Goal: Task Accomplishment & Management: Use online tool/utility

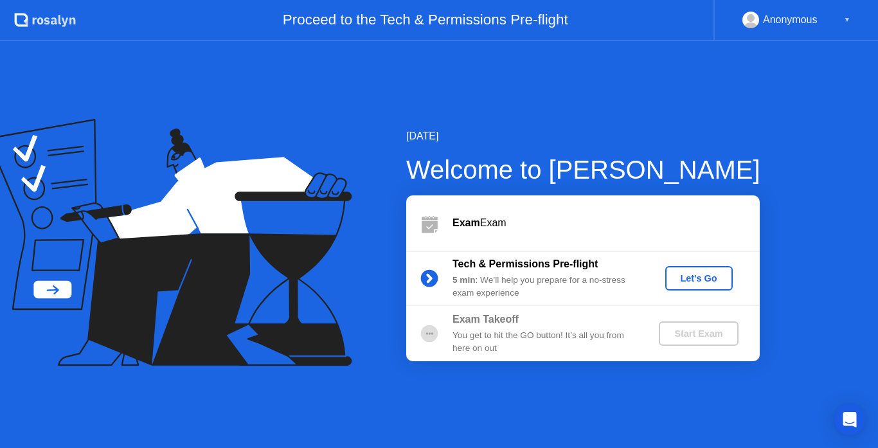
click at [694, 282] on div "Let's Go" at bounding box center [698, 278] width 57 height 10
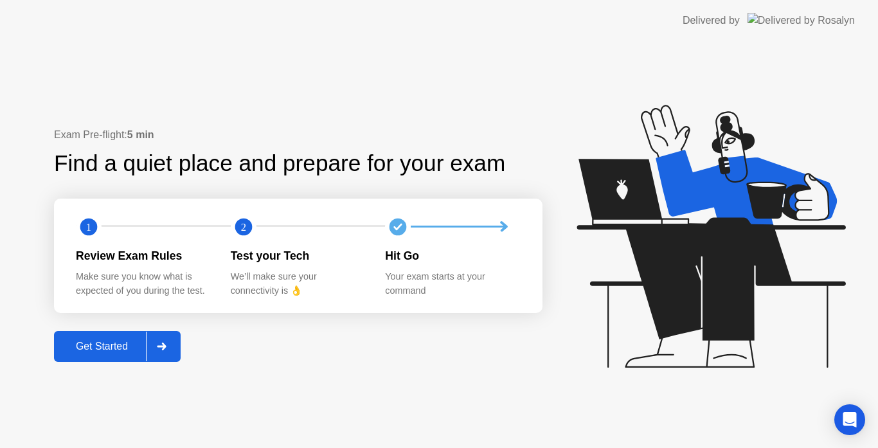
click at [126, 345] on div "Get Started" at bounding box center [102, 346] width 88 height 12
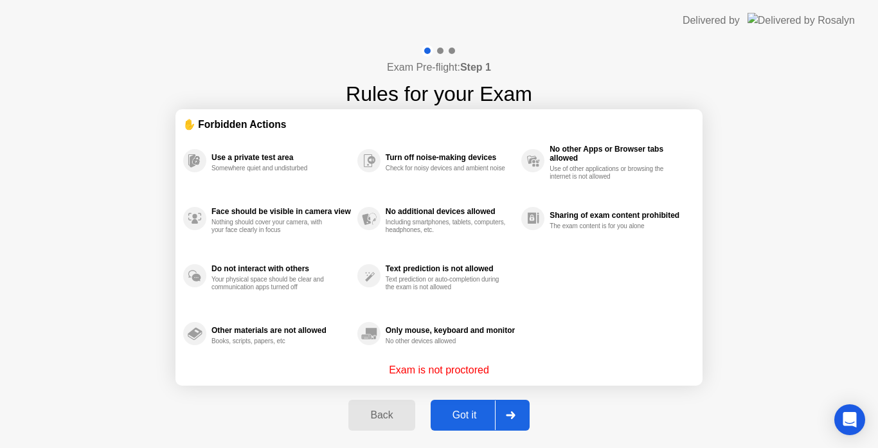
click at [456, 412] on div "Got it" at bounding box center [464, 415] width 60 height 12
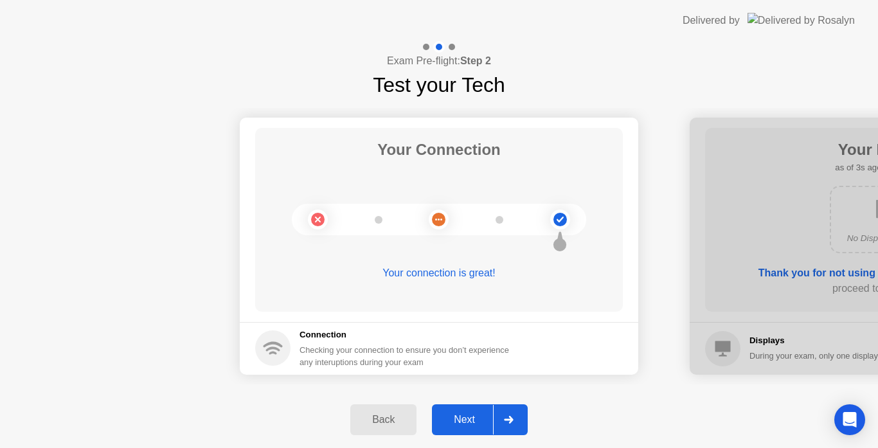
click at [456, 414] on div "Next" at bounding box center [464, 420] width 57 height 12
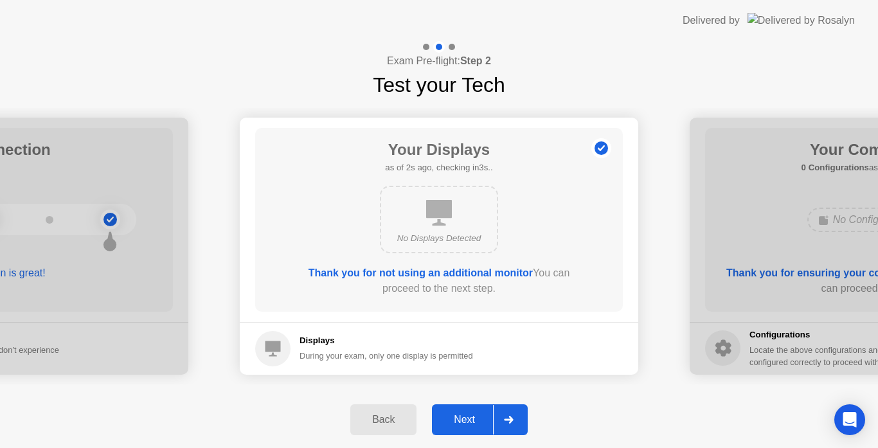
click at [456, 414] on div "Next" at bounding box center [464, 420] width 57 height 12
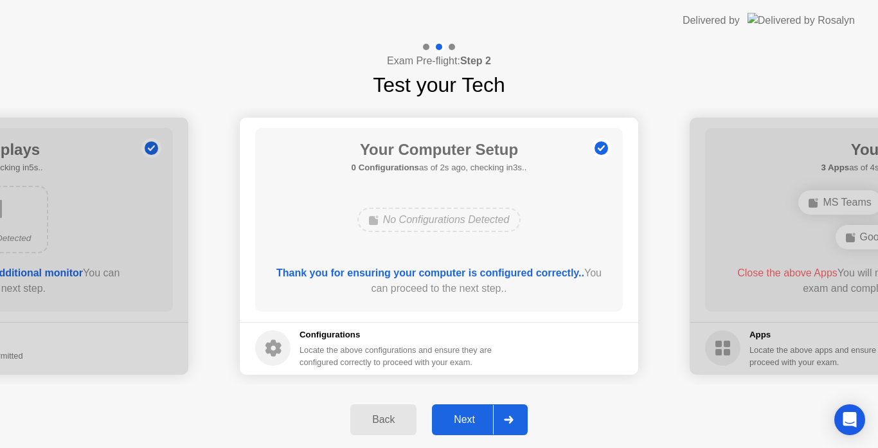
click at [456, 414] on div "Next" at bounding box center [464, 420] width 57 height 12
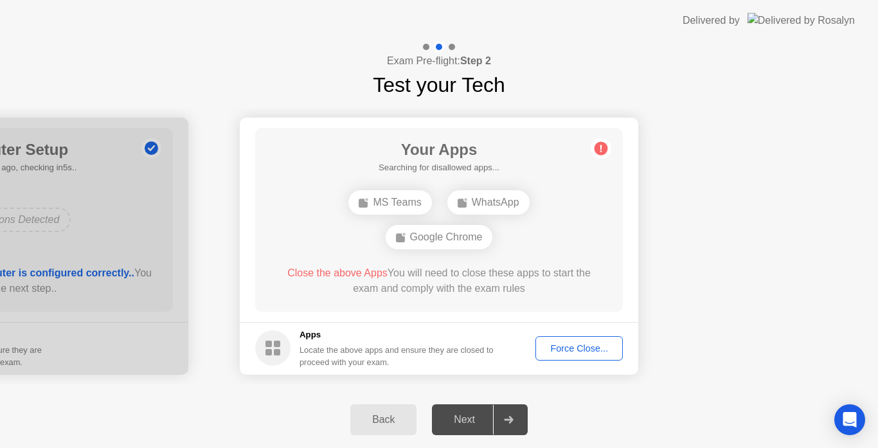
click at [597, 339] on button "Force Close..." at bounding box center [578, 348] width 87 height 24
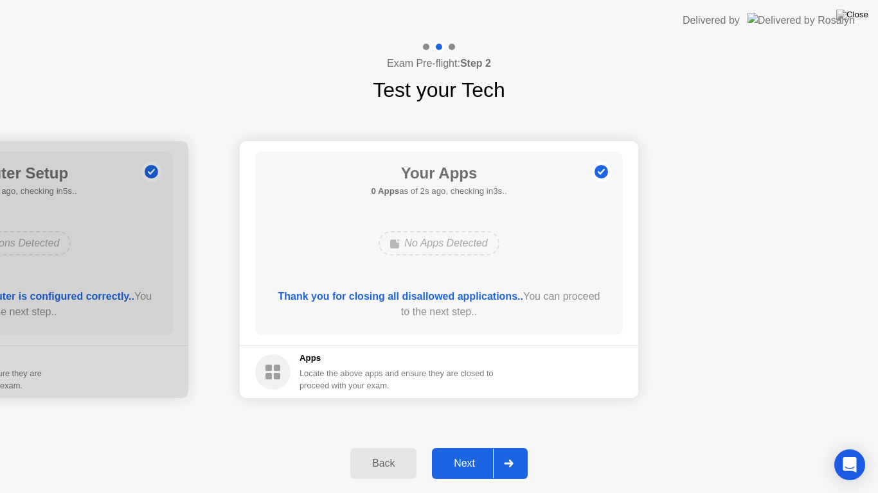
click at [461, 447] on button "Next" at bounding box center [480, 463] width 96 height 31
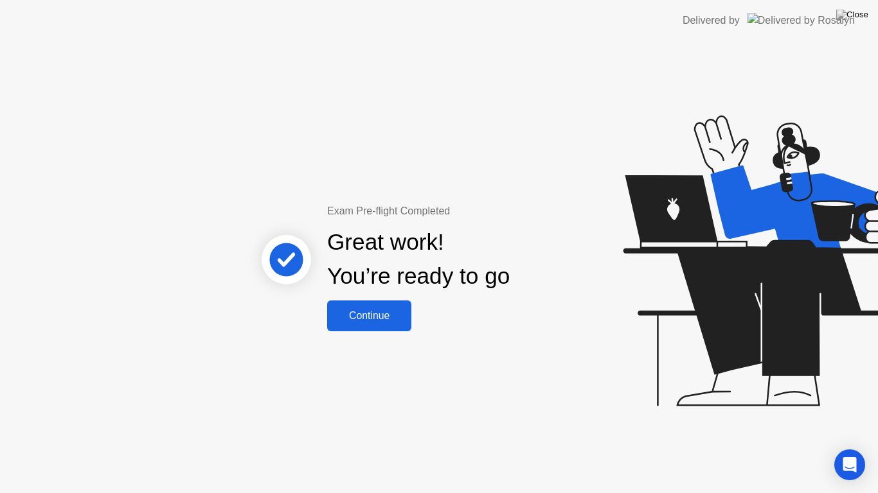
click at [353, 312] on div "Continue" at bounding box center [369, 316] width 76 height 12
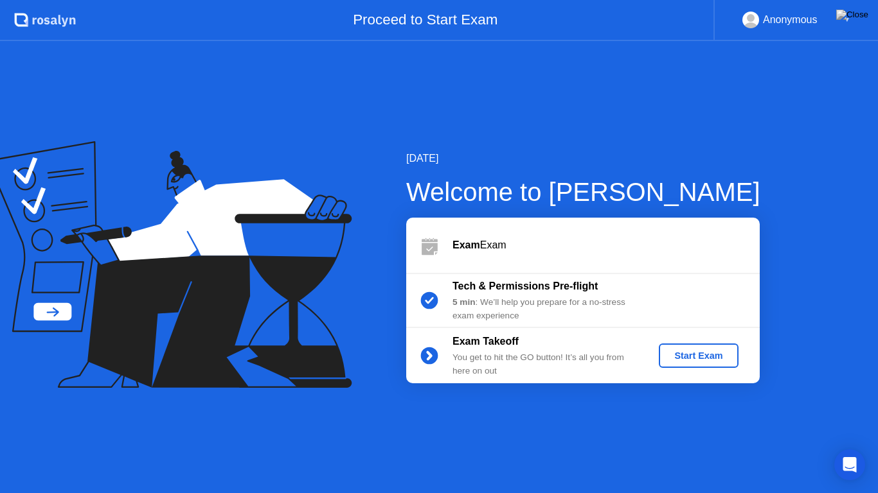
click at [696, 358] on div "Start Exam" at bounding box center [698, 356] width 69 height 10
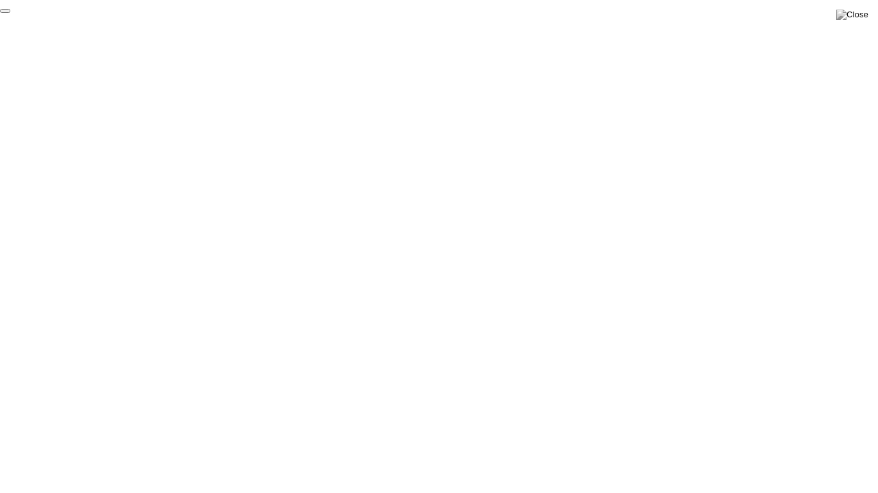
click div "End Proctoring Session"
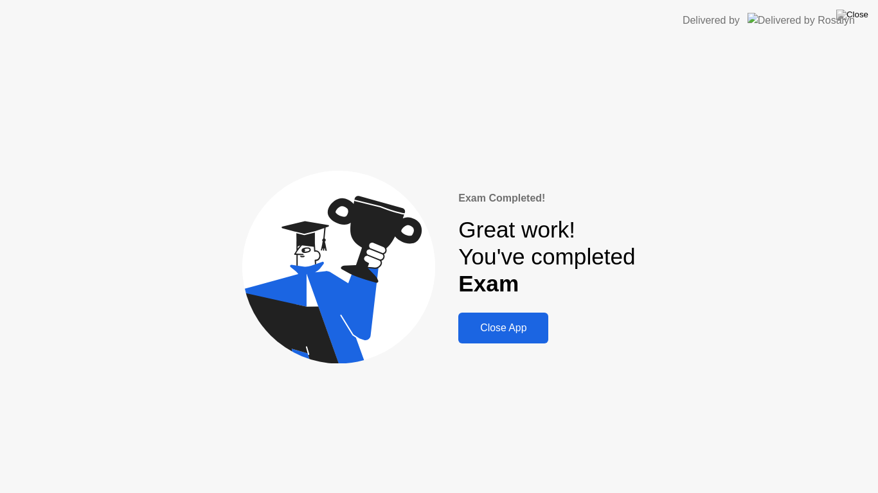
click at [498, 340] on button "Close App" at bounding box center [503, 328] width 90 height 31
